Goal: Transaction & Acquisition: Purchase product/service

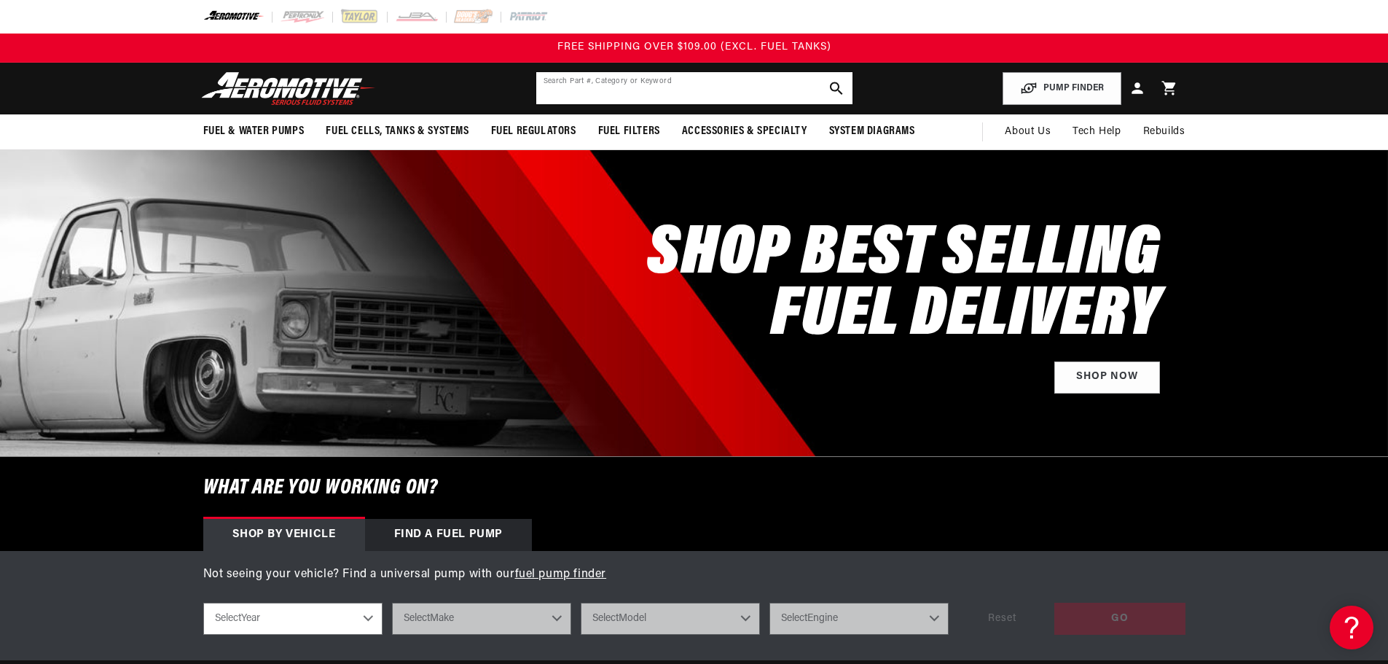
click at [607, 81] on input "text" at bounding box center [694, 88] width 316 height 32
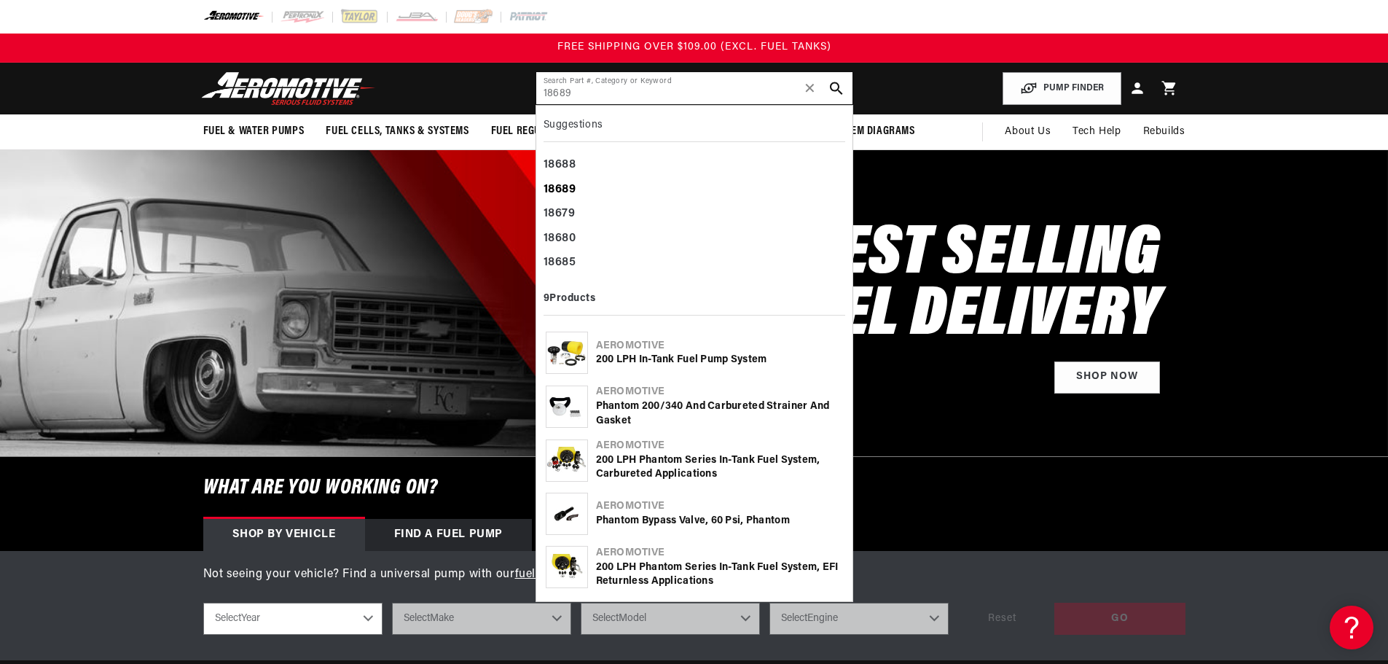
type input "18689"
click at [590, 183] on div "18689" at bounding box center [694, 190] width 302 height 25
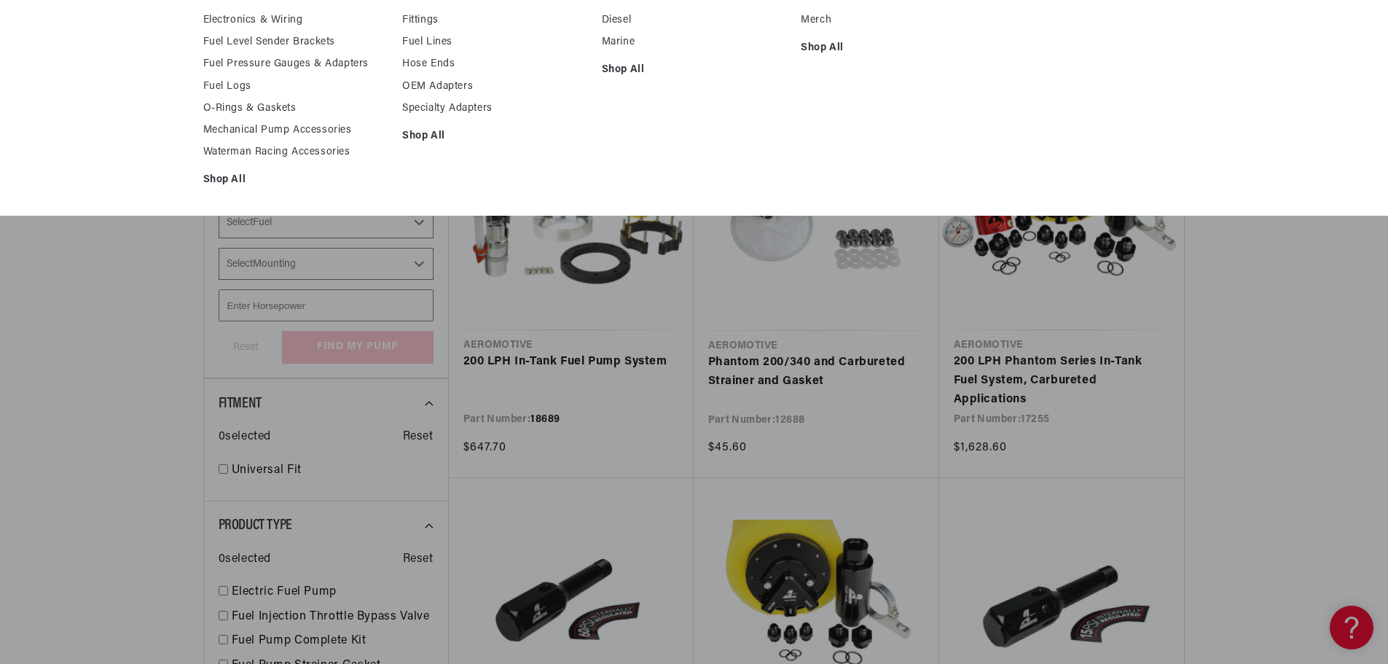
scroll to position [219, 0]
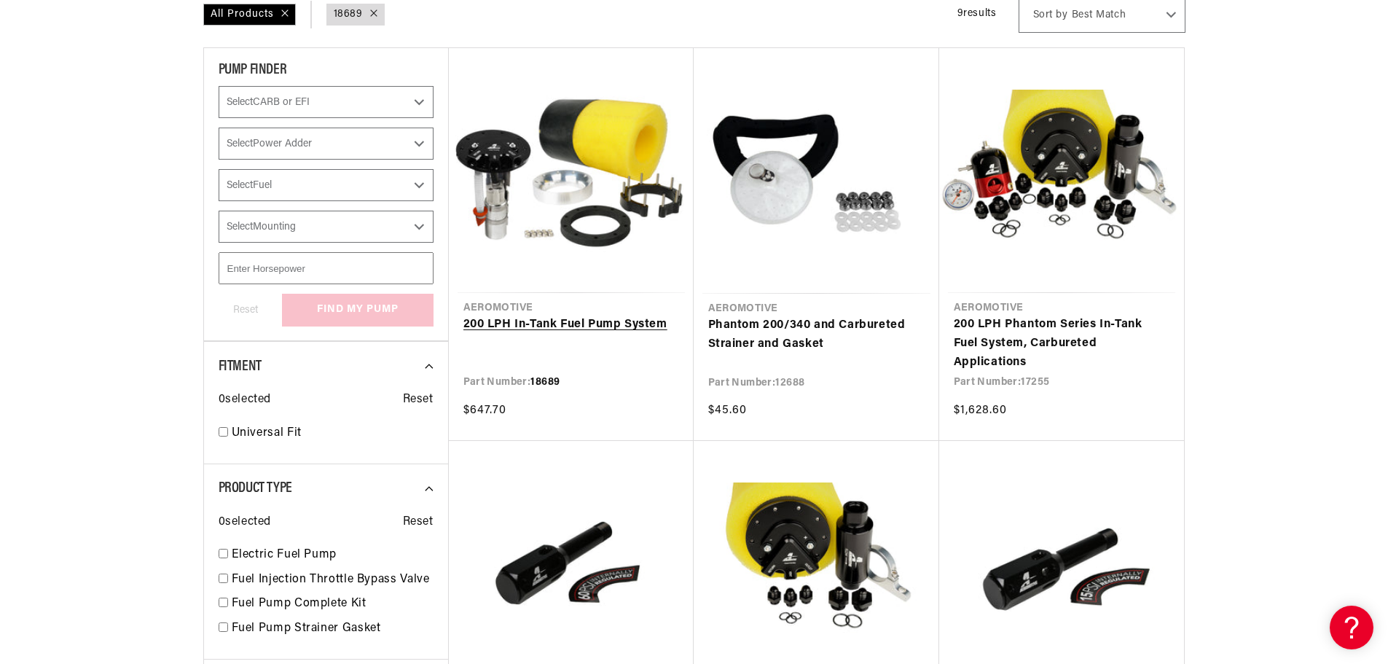
click at [522, 326] on link "200 LPH In-Tank Fuel Pump System" at bounding box center [571, 324] width 216 height 19
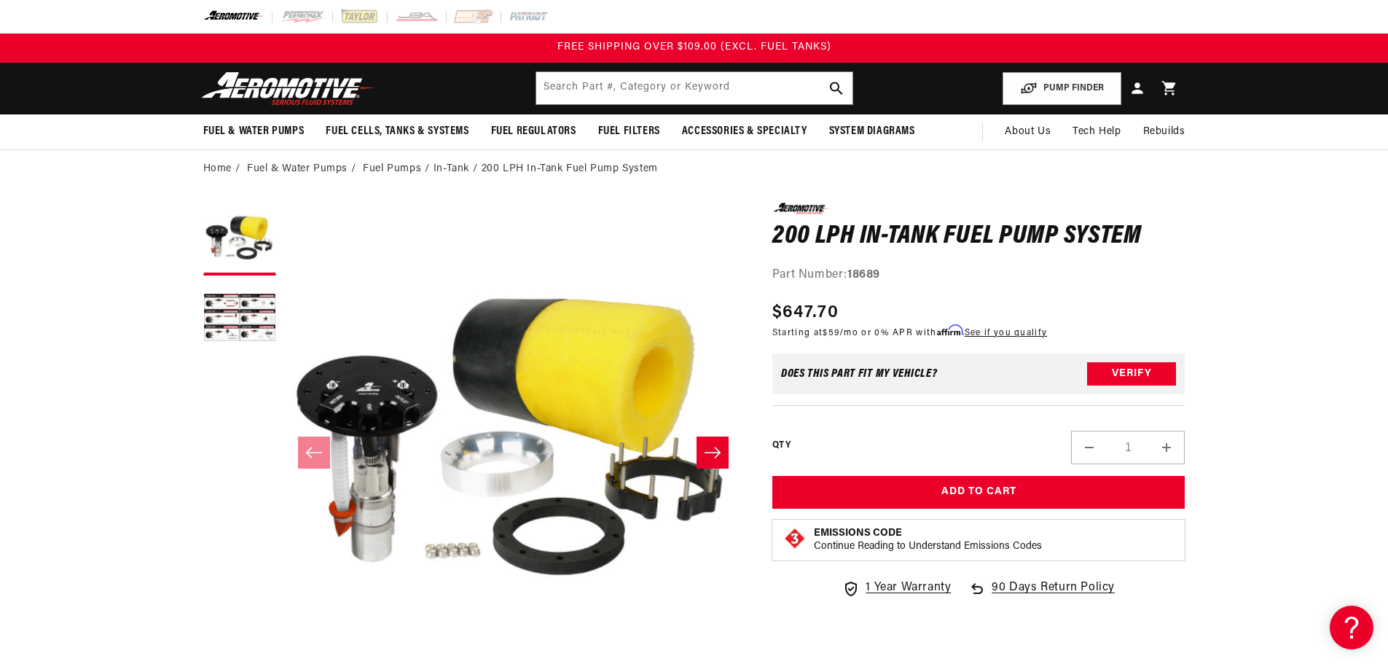
click at [1167, 443] on button "Increase quantity for 200 LPH In-Tank Fuel Pump System" at bounding box center [1166, 448] width 35 height 34
type input "2"
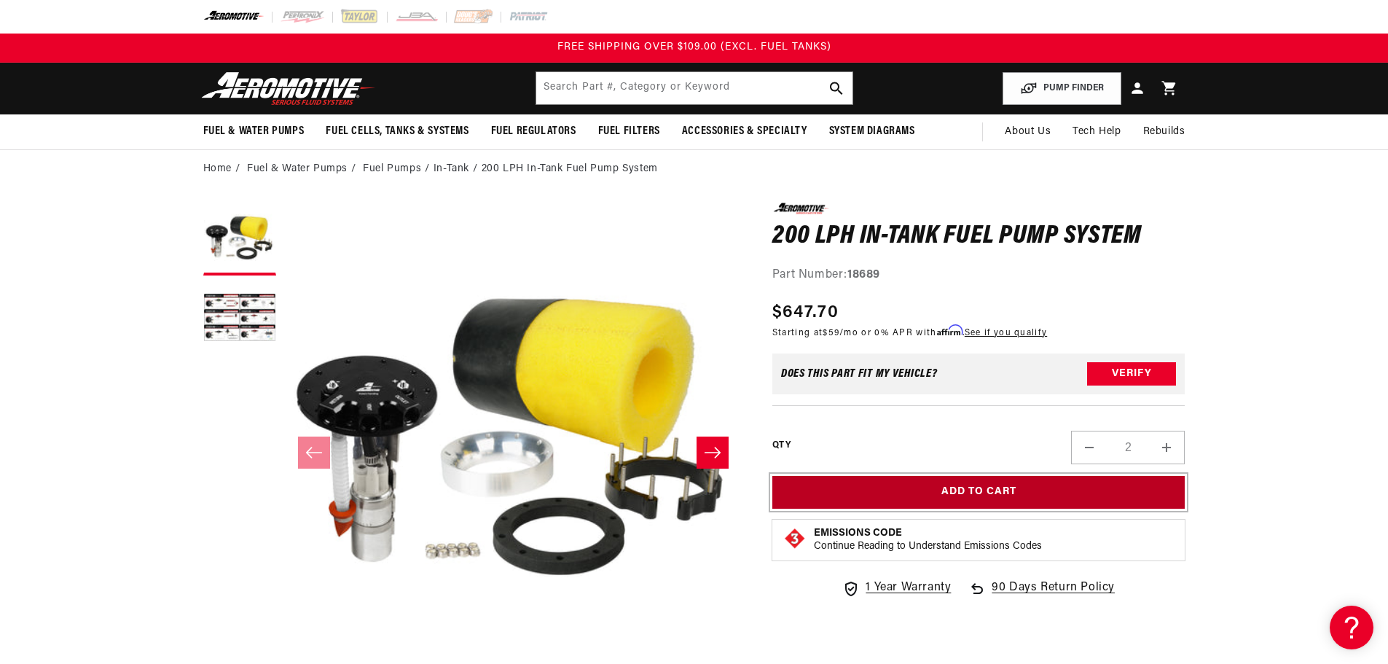
click at [1037, 484] on button "Add to Cart" at bounding box center [978, 492] width 413 height 33
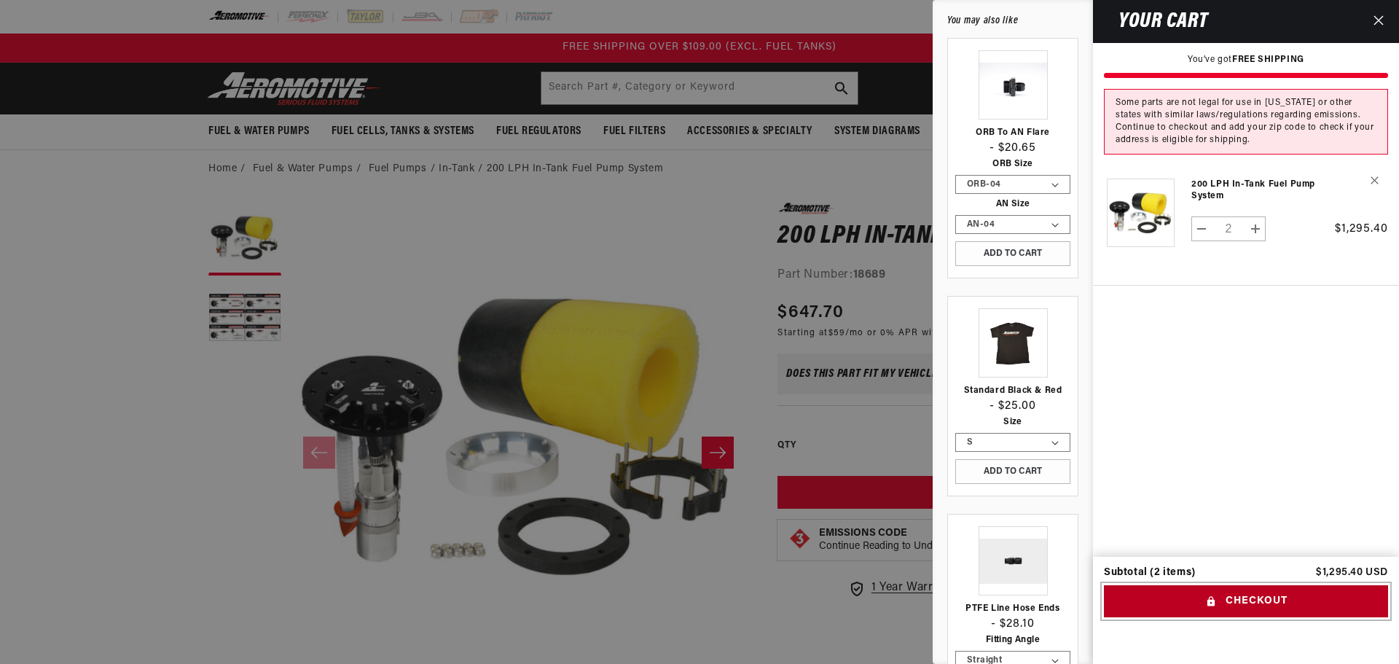
click at [1227, 592] on button "Checkout" at bounding box center [1246, 601] width 284 height 33
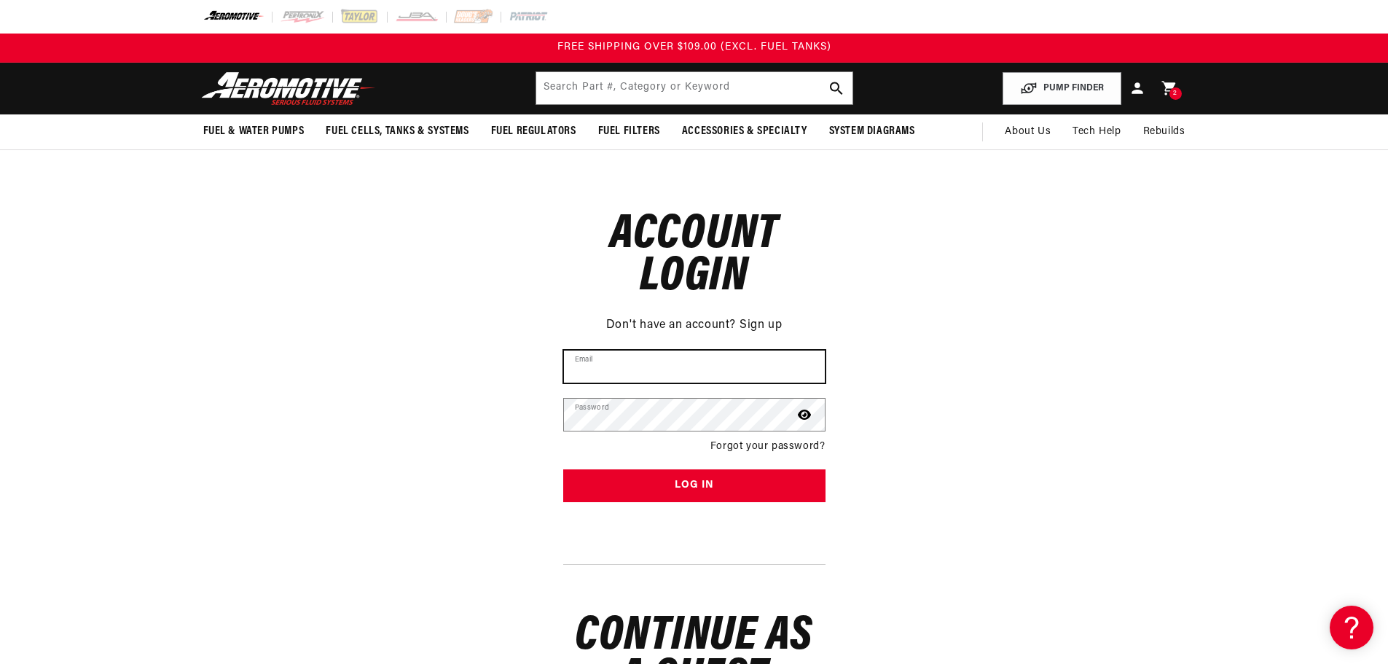
click at [658, 363] on input "Email" at bounding box center [694, 366] width 261 height 32
click at [675, 355] on input "Email" at bounding box center [694, 366] width 261 height 32
type input "parts@resurrectionlandcruisers.com"
click at [1161, 88] on icon at bounding box center [1169, 88] width 19 height 19
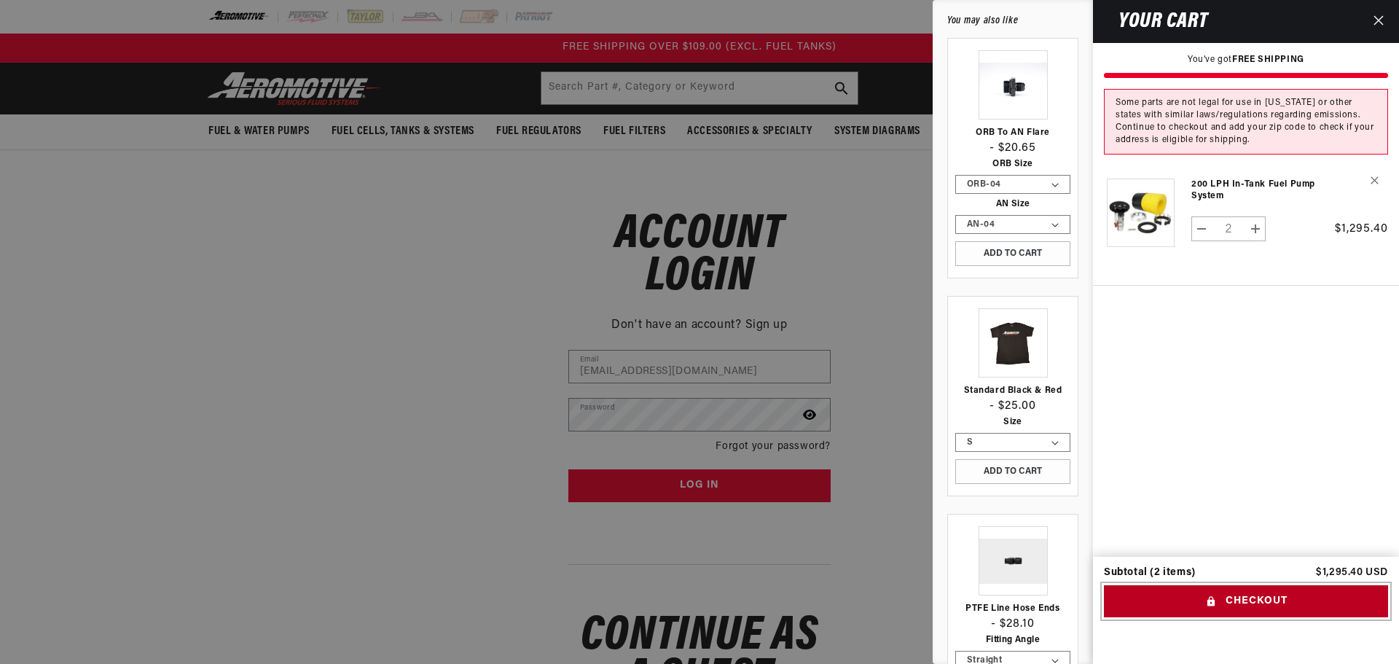
click at [1238, 594] on button "Checkout" at bounding box center [1246, 601] width 284 height 33
